Goal: Find specific page/section: Find specific page/section

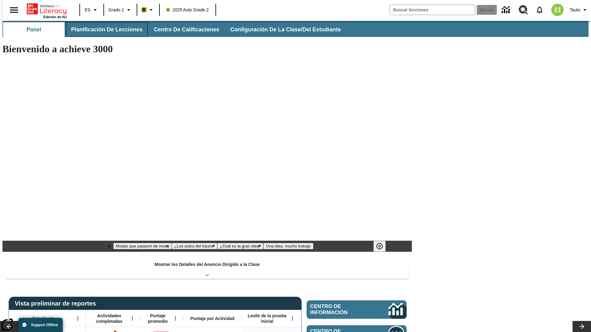
click at [103, 30] on span "Planificación de lecciones" at bounding box center [106, 29] width 71 height 7
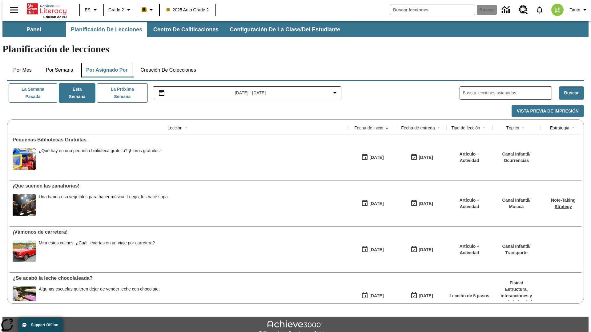
click at [106, 63] on button "Por asignado por" at bounding box center [106, 70] width 51 height 15
type input "El sueño de los animales"
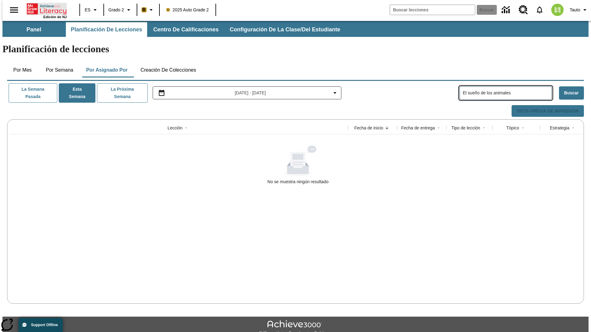
click at [44, 8] on icon "Portada" at bounding box center [47, 9] width 41 height 12
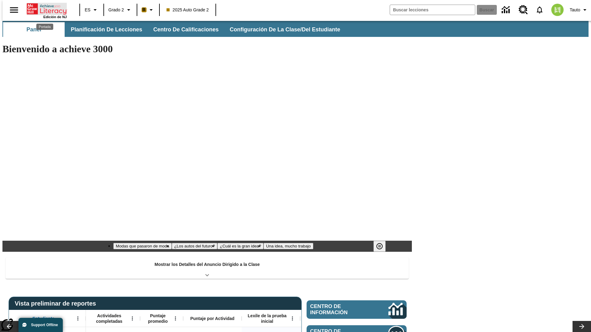
type input "-1"
click at [103, 30] on span "Planificación de lecciones" at bounding box center [106, 29] width 71 height 7
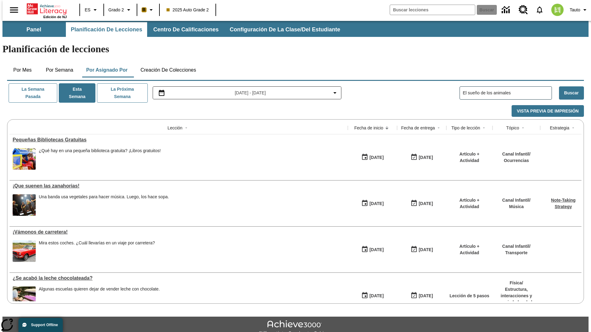
type input "El sueño de los animales"
